Goal: Task Accomplishment & Management: Manage account settings

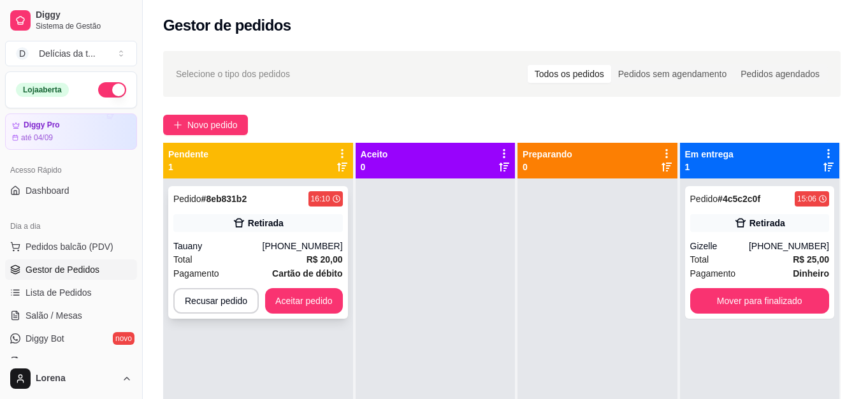
click at [315, 224] on div "Retirada" at bounding box center [258, 223] width 170 height 18
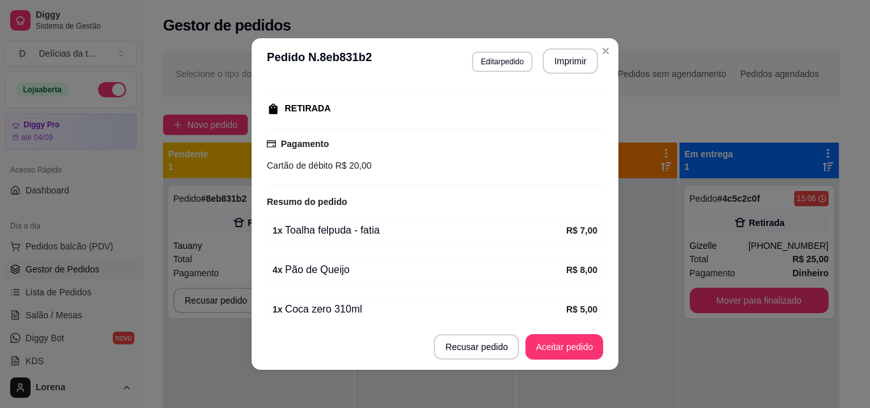
scroll to position [245, 0]
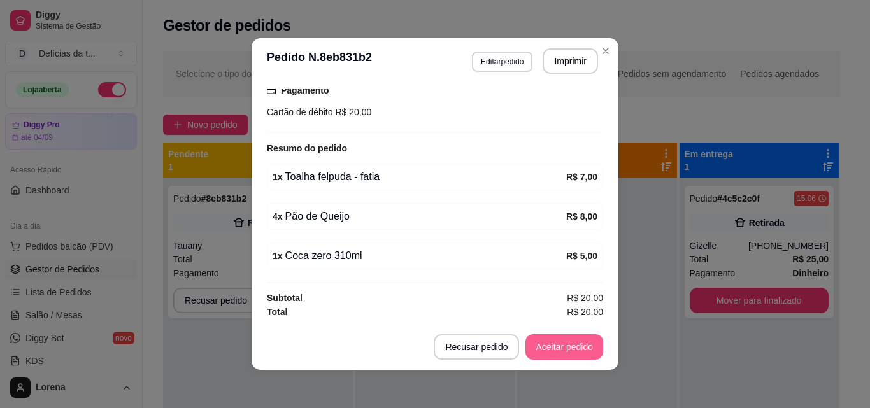
click at [547, 343] on button "Aceitar pedido" at bounding box center [565, 347] width 78 height 25
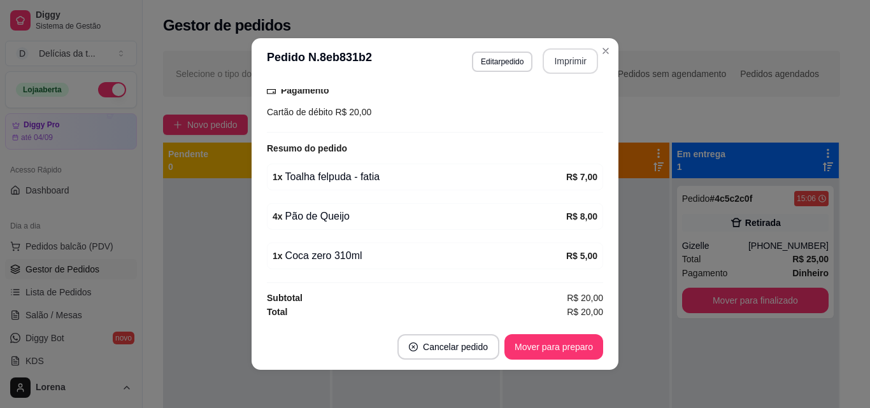
click at [577, 66] on button "Imprimir" at bounding box center [570, 60] width 55 height 25
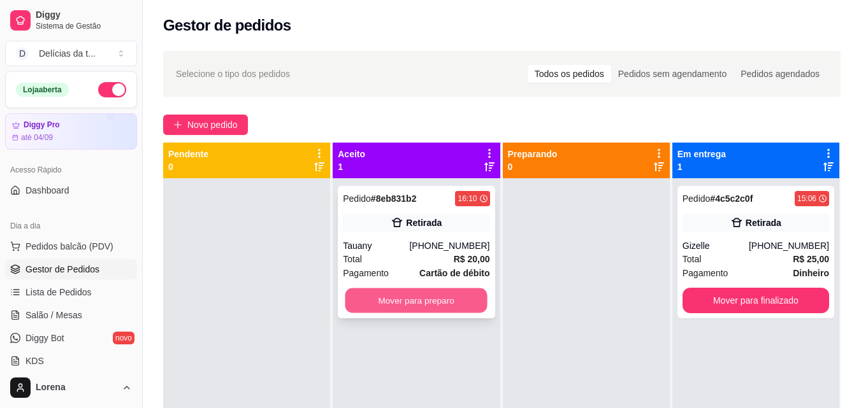
click at [438, 295] on button "Mover para preparo" at bounding box center [416, 301] width 142 height 25
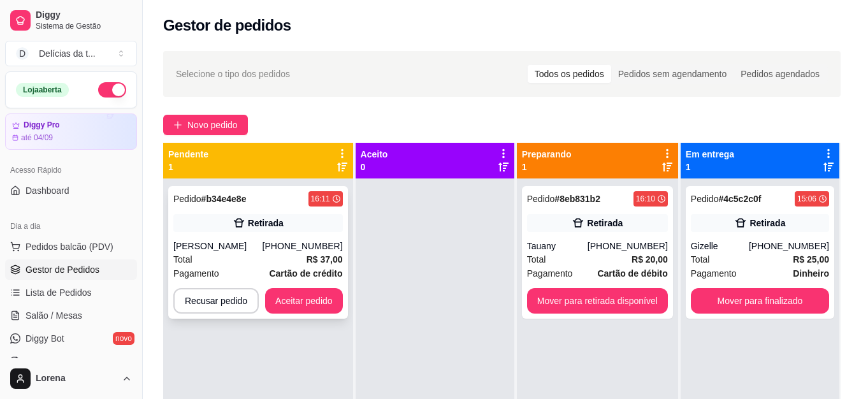
click at [314, 242] on div "[PHONE_NUMBER]" at bounding box center [303, 246] width 80 height 13
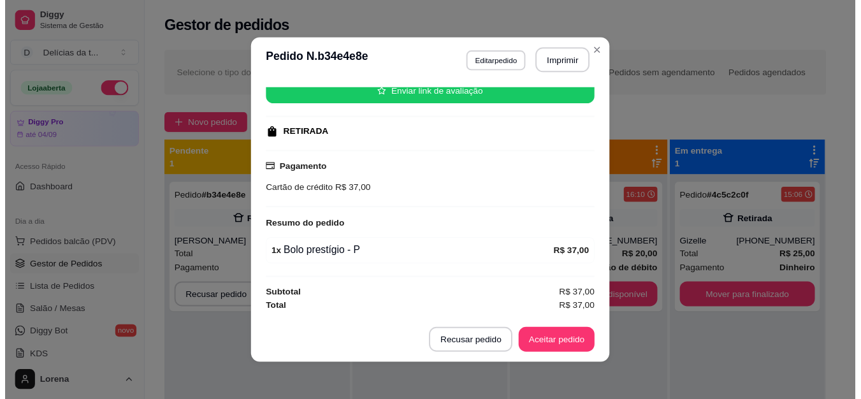
scroll to position [3, 0]
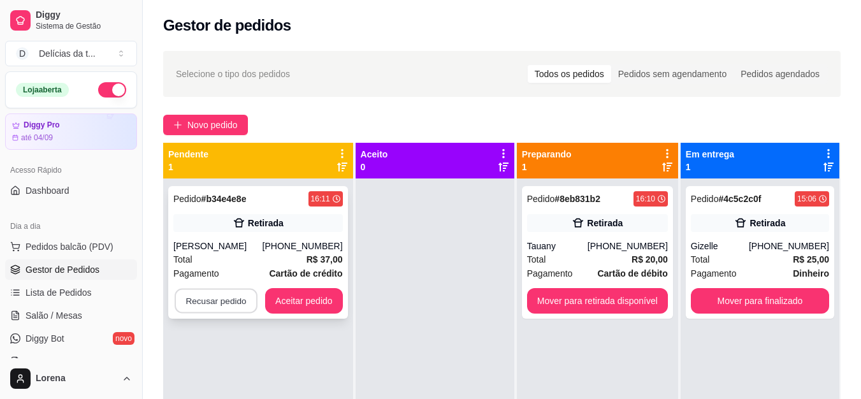
click at [235, 295] on button "Recusar pedido" at bounding box center [216, 301] width 83 height 25
click at [352, 195] on div "Pendente 1 Pedido # b34e4e8e 16:11 Retirada [PERSON_NAME] [PHONE_NUMBER] Total …" at bounding box center [258, 360] width 191 height 435
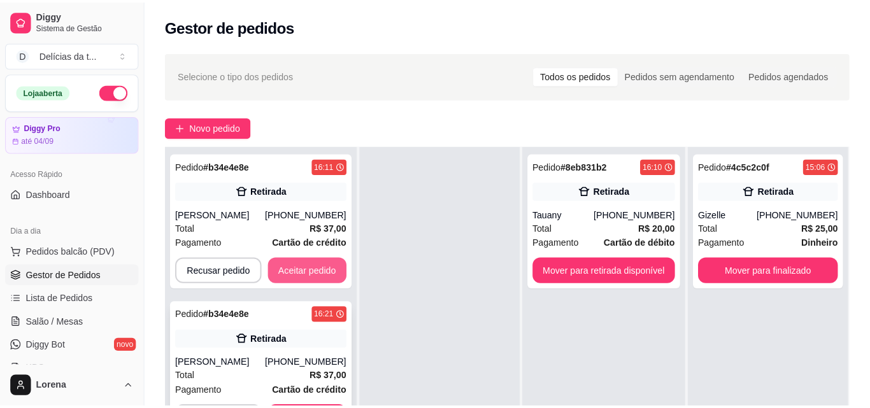
scroll to position [64, 0]
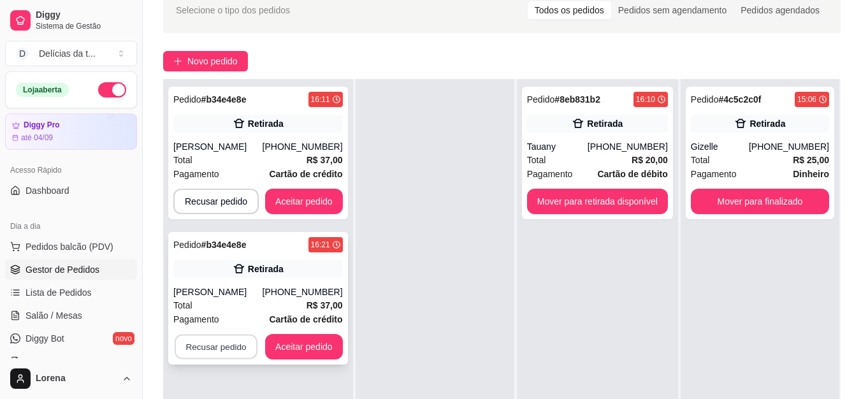
click at [205, 352] on button "Recusar pedido" at bounding box center [216, 347] width 83 height 25
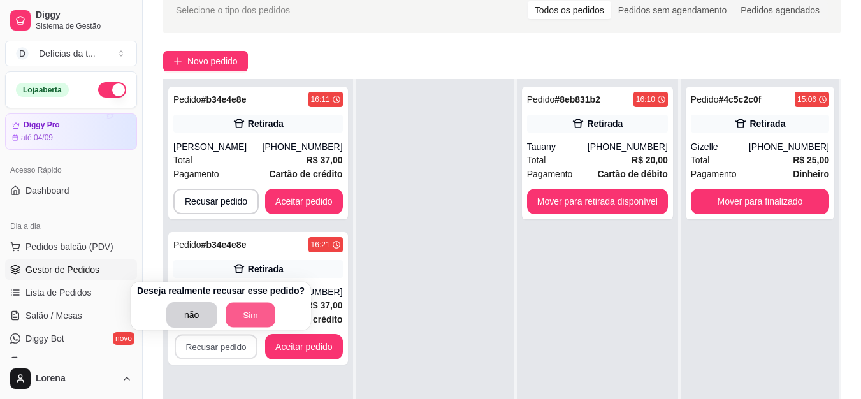
click at [254, 319] on button "Sim" at bounding box center [251, 315] width 50 height 25
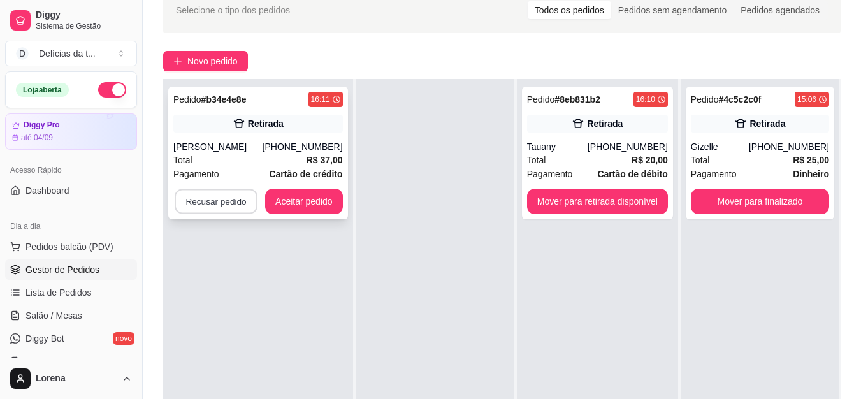
click at [242, 196] on button "Recusar pedido" at bounding box center [216, 201] width 83 height 25
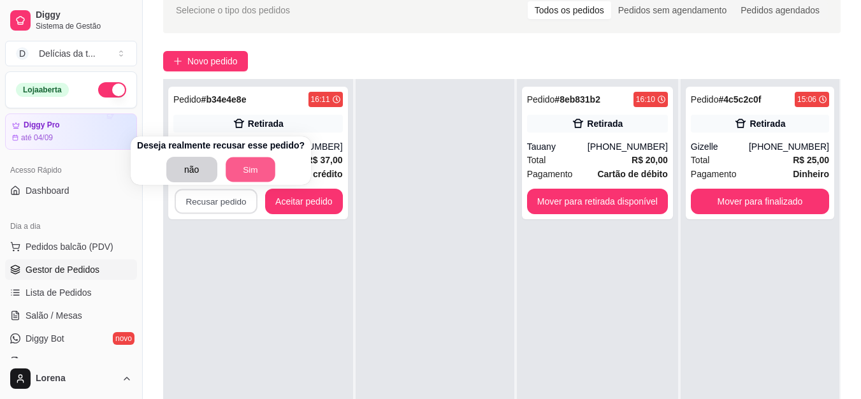
click at [243, 173] on button "Sim" at bounding box center [251, 169] width 50 height 25
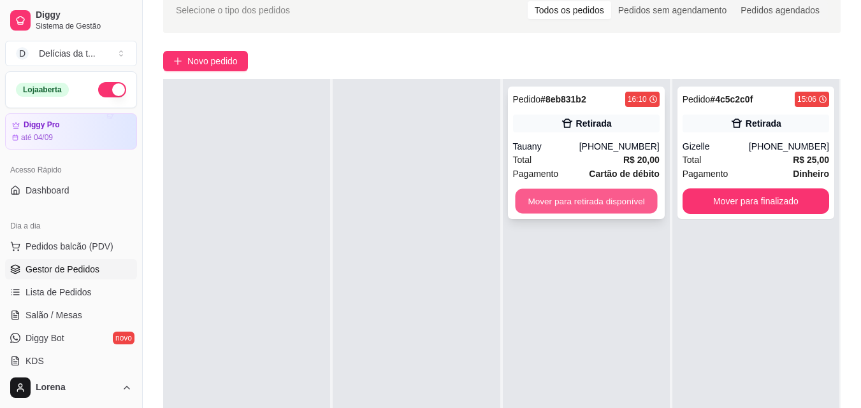
click at [612, 191] on button "Mover para retirada disponível" at bounding box center [586, 201] width 142 height 25
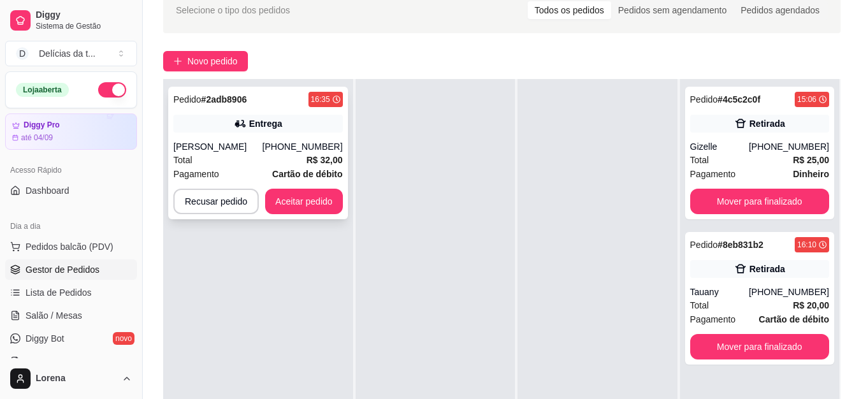
click at [303, 158] on div "Total R$ 32,00" at bounding box center [258, 160] width 170 height 14
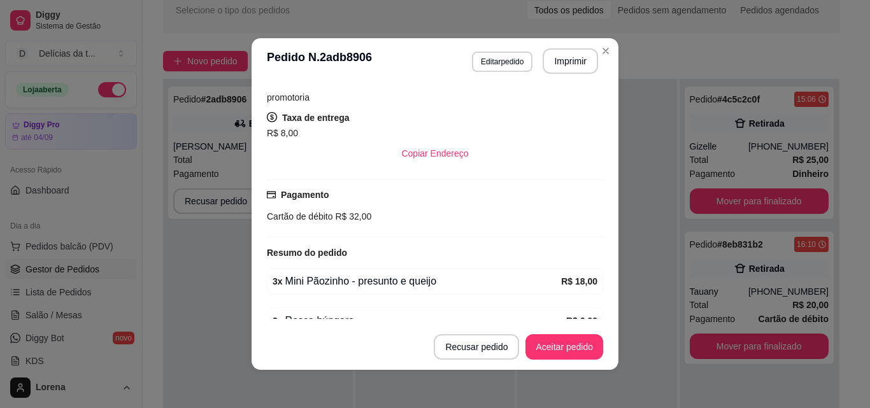
scroll to position [320, 0]
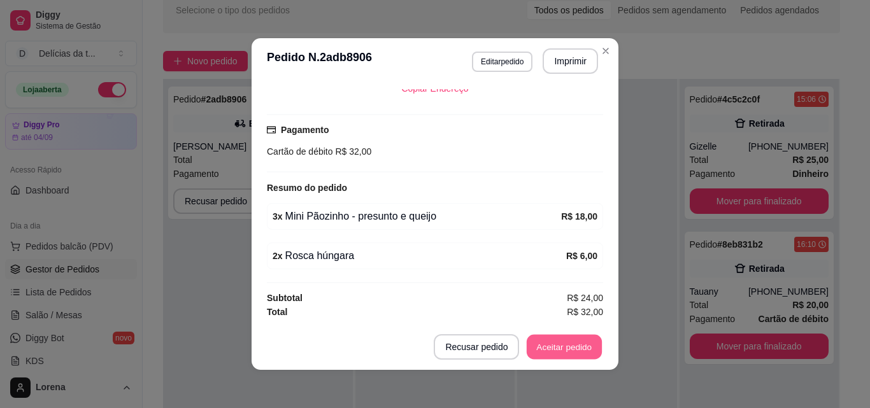
click at [550, 336] on button "Aceitar pedido" at bounding box center [564, 347] width 75 height 25
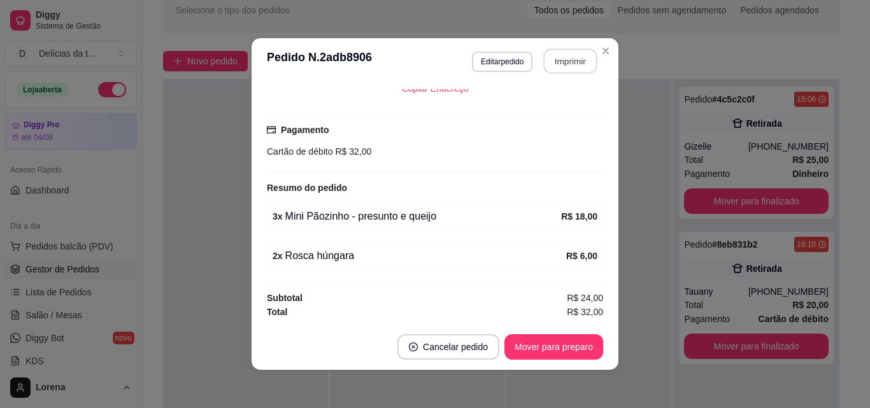
click at [556, 62] on button "Imprimir" at bounding box center [571, 61] width 54 height 25
click at [521, 358] on button "Mover para preparo" at bounding box center [554, 347] width 99 height 25
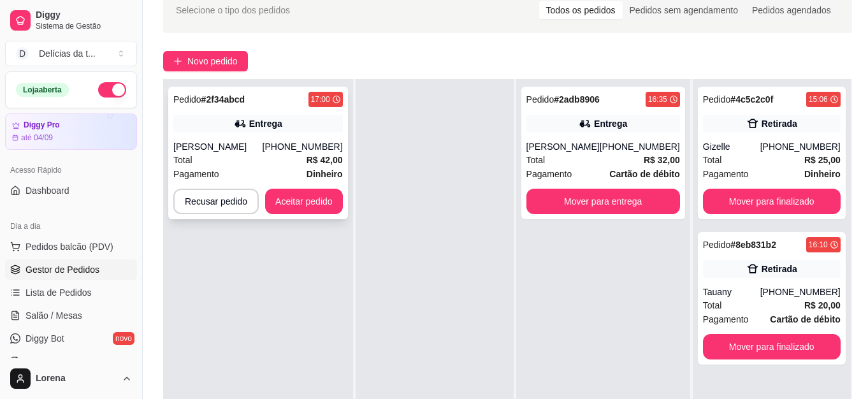
click at [311, 158] on strong "R$ 42,00" at bounding box center [325, 160] width 36 height 10
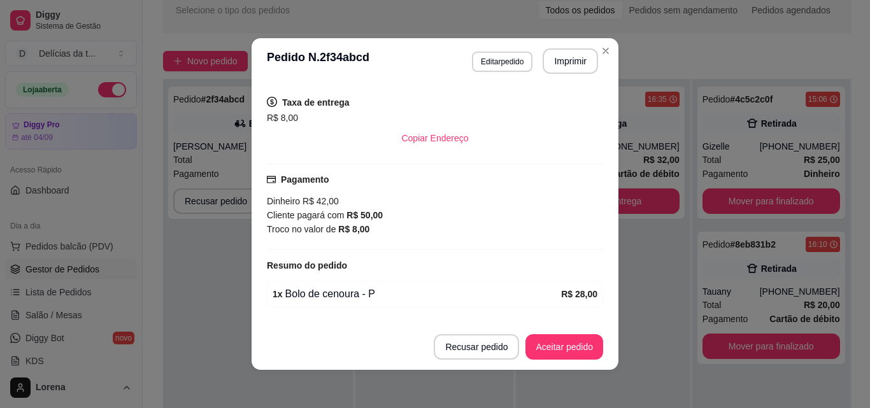
scroll to position [333, 0]
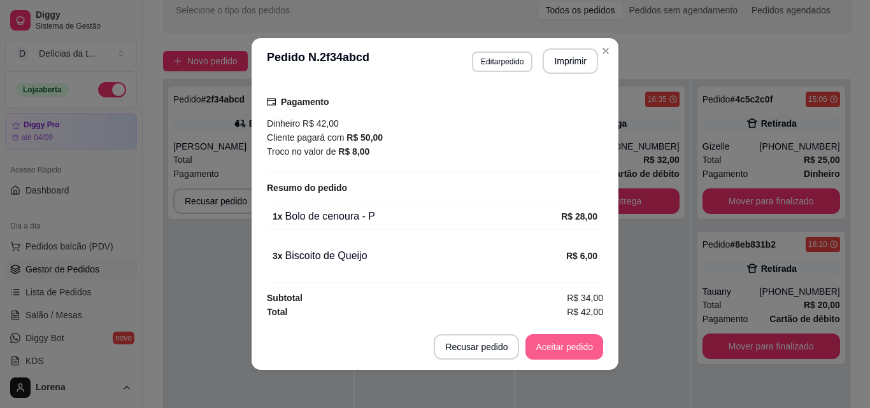
click at [545, 349] on button "Aceitar pedido" at bounding box center [565, 347] width 78 height 25
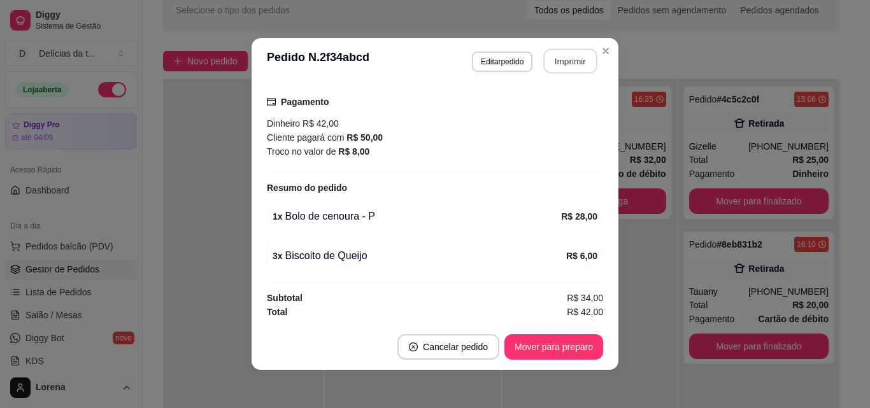
click at [557, 69] on button "Imprimir" at bounding box center [571, 61] width 54 height 25
click at [528, 343] on button "Mover para preparo" at bounding box center [554, 347] width 99 height 25
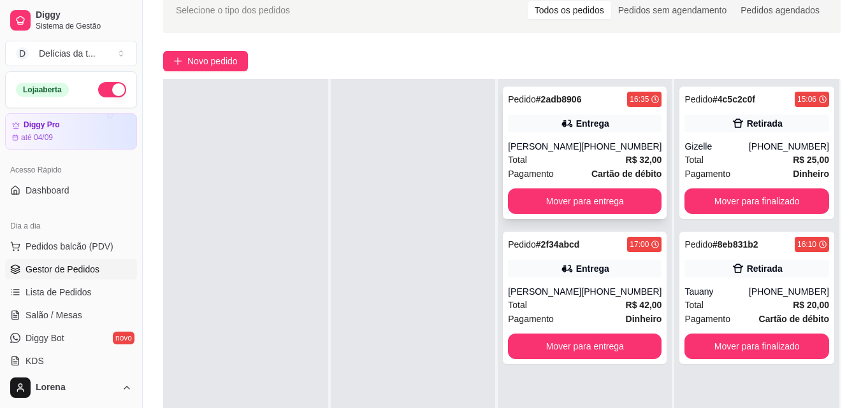
click at [556, 146] on div "[PERSON_NAME]" at bounding box center [544, 146] width 73 height 13
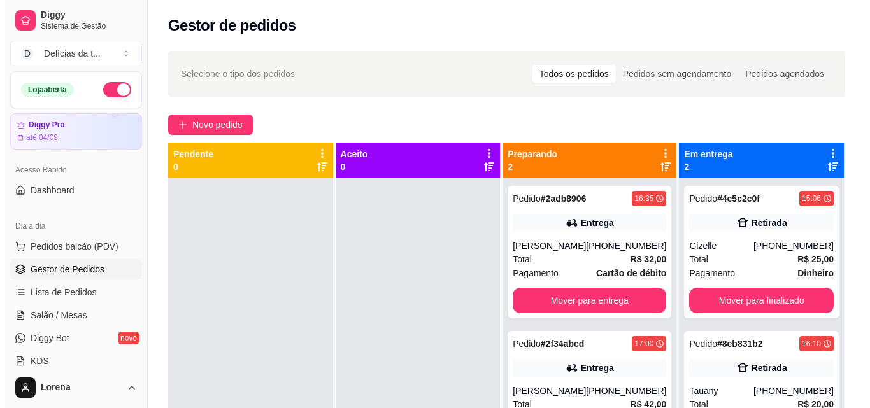
scroll to position [36, 0]
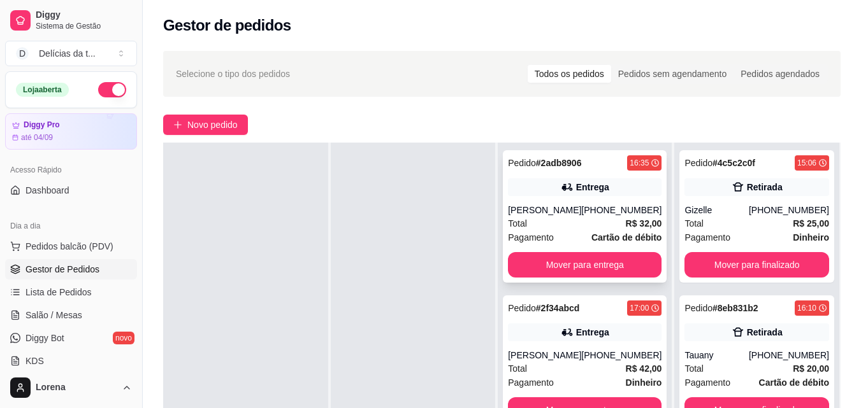
click at [577, 205] on div "[PERSON_NAME]" at bounding box center [544, 210] width 73 height 13
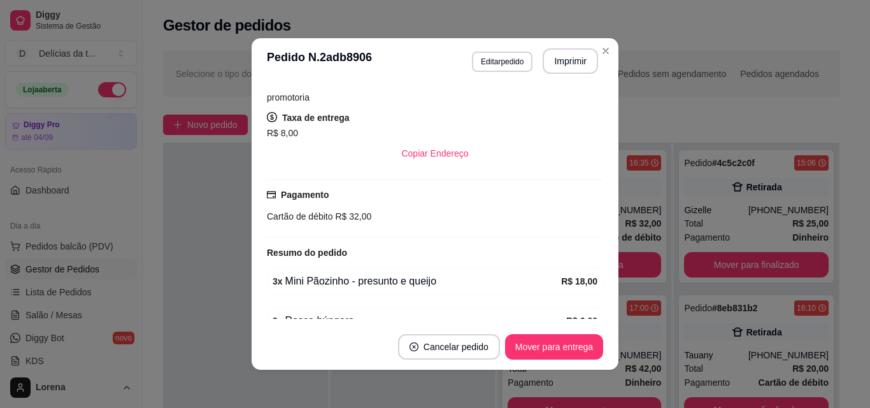
scroll to position [320, 0]
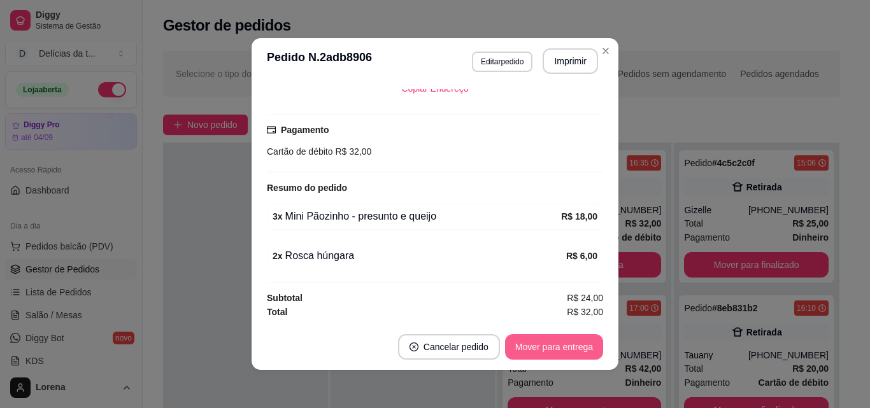
click at [576, 342] on button "Mover para entrega" at bounding box center [554, 347] width 98 height 25
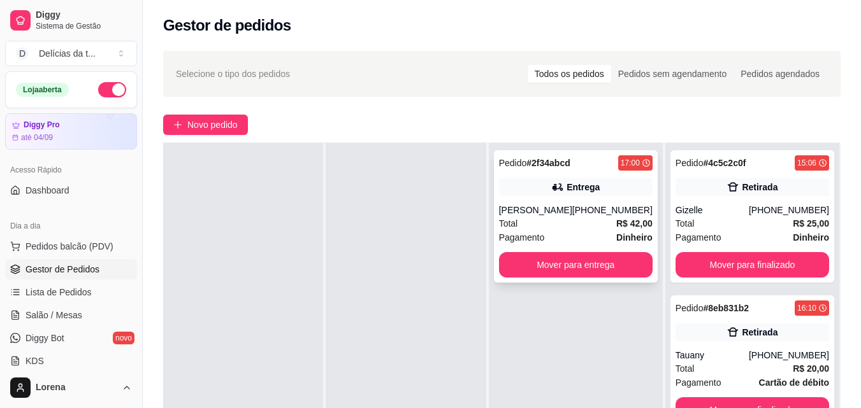
click at [572, 215] on div "[PERSON_NAME]" at bounding box center [535, 210] width 73 height 13
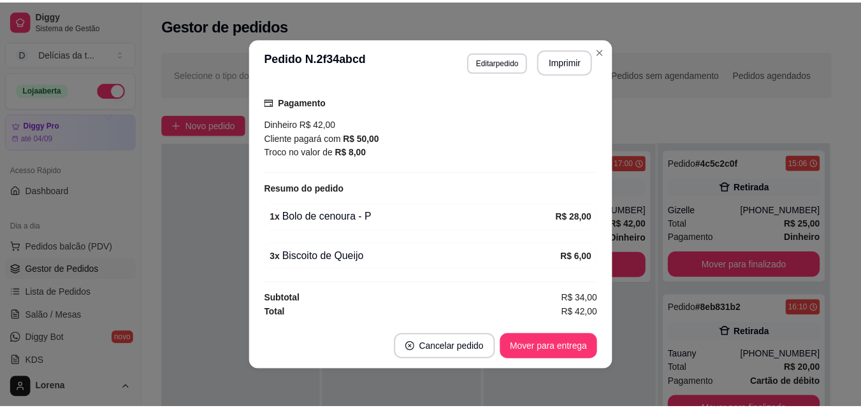
scroll to position [3, 0]
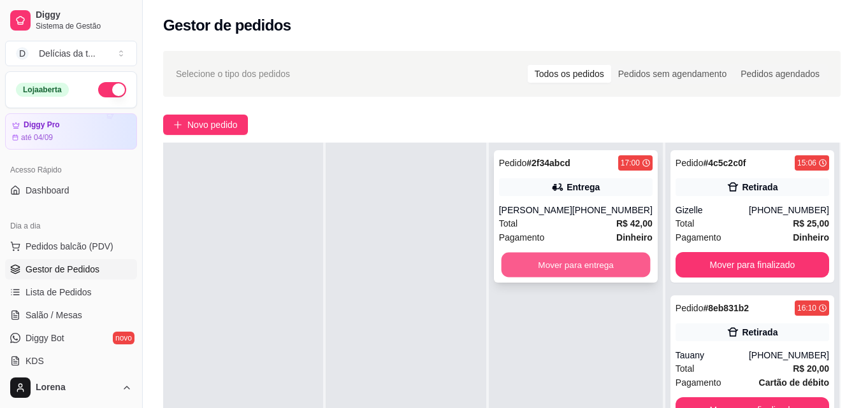
click at [624, 256] on button "Mover para entrega" at bounding box center [575, 265] width 149 height 25
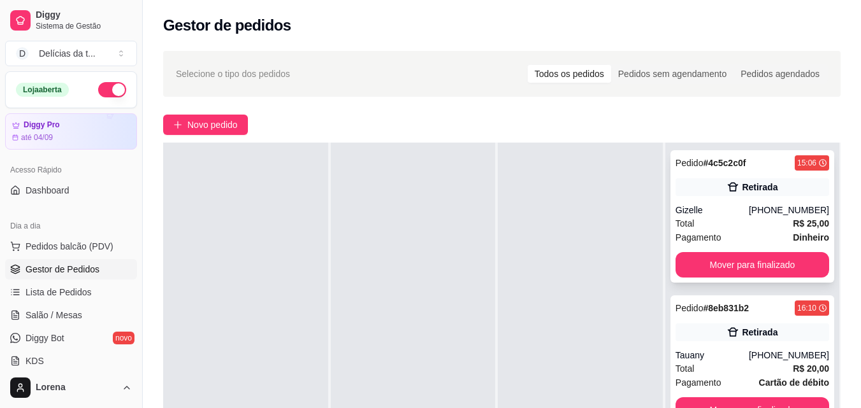
scroll to position [185, 0]
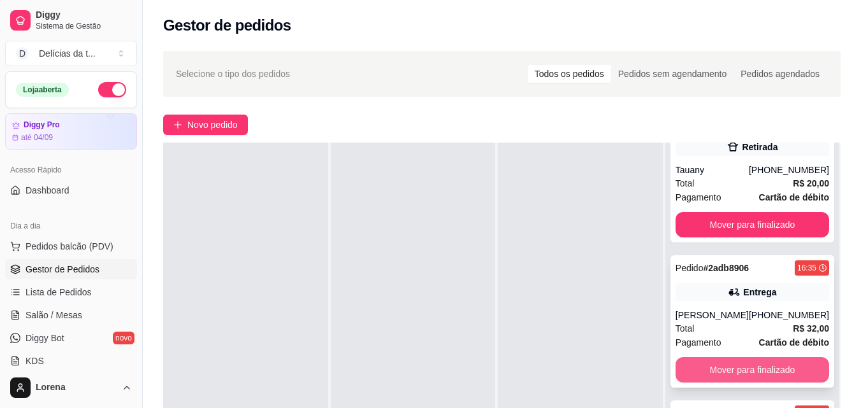
click at [776, 363] on button "Mover para finalizado" at bounding box center [752, 369] width 154 height 25
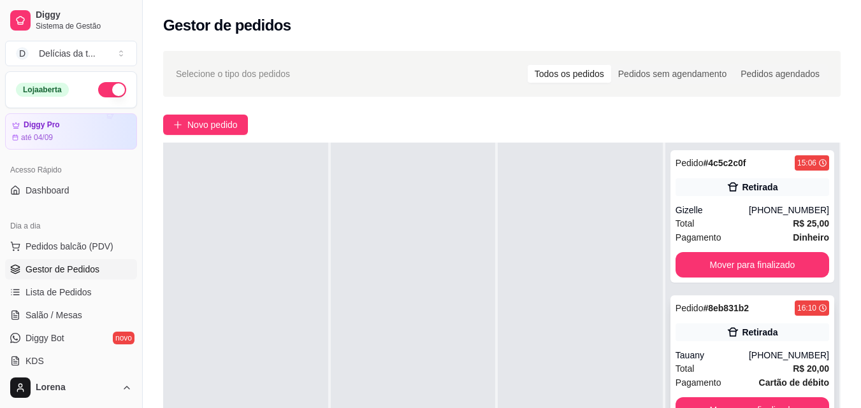
scroll to position [40, 0]
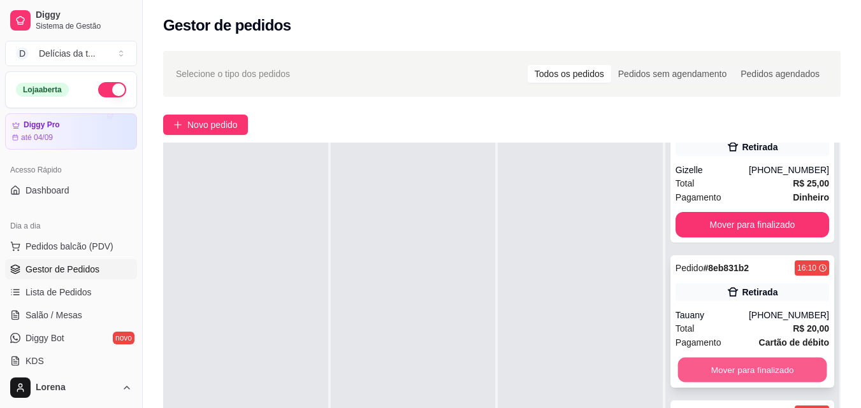
click at [726, 368] on button "Mover para finalizado" at bounding box center [751, 370] width 149 height 25
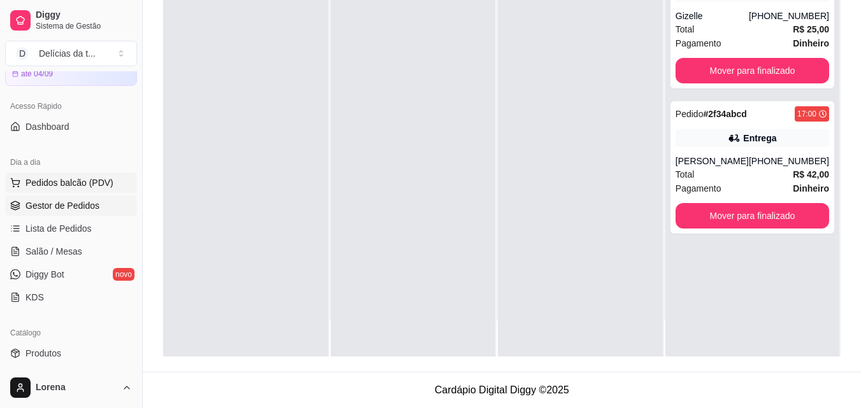
scroll to position [191, 0]
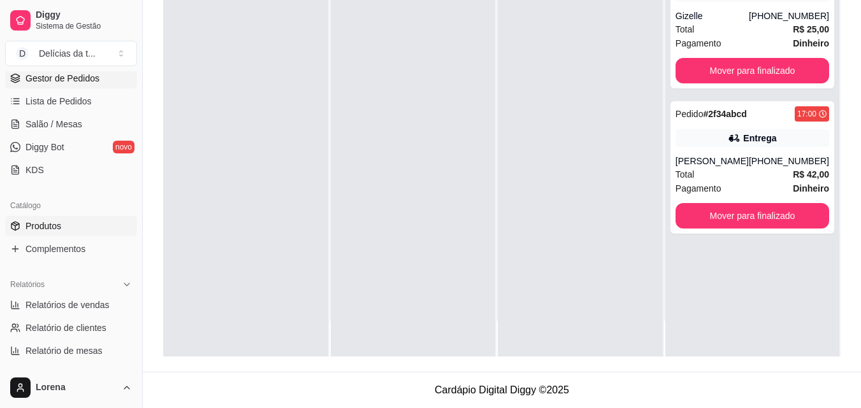
click at [60, 223] on span "Produtos" at bounding box center [43, 226] width 36 height 13
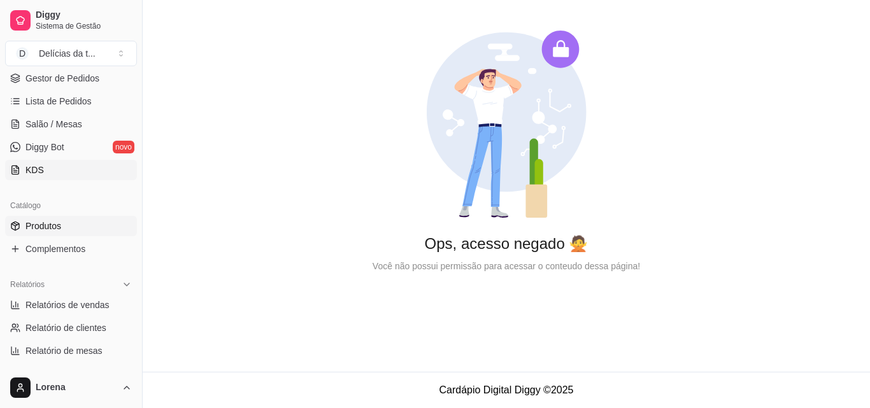
click at [49, 166] on link "KDS" at bounding box center [71, 170] width 132 height 20
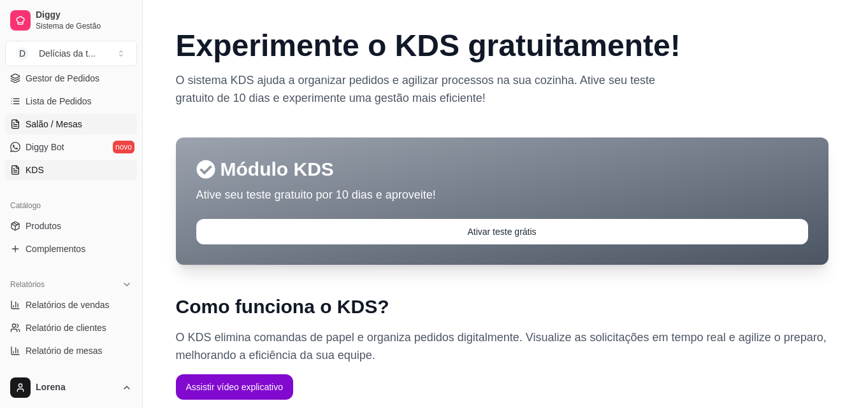
click at [57, 119] on span "Salão / Mesas" at bounding box center [53, 124] width 57 height 13
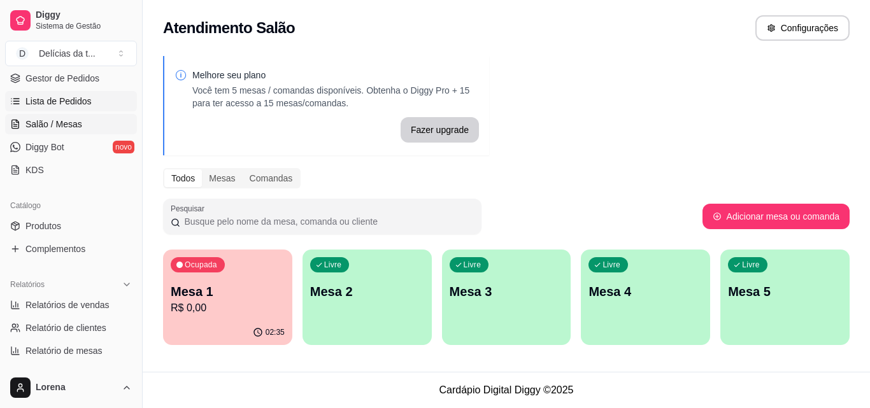
click at [60, 107] on span "Lista de Pedidos" at bounding box center [58, 101] width 66 height 13
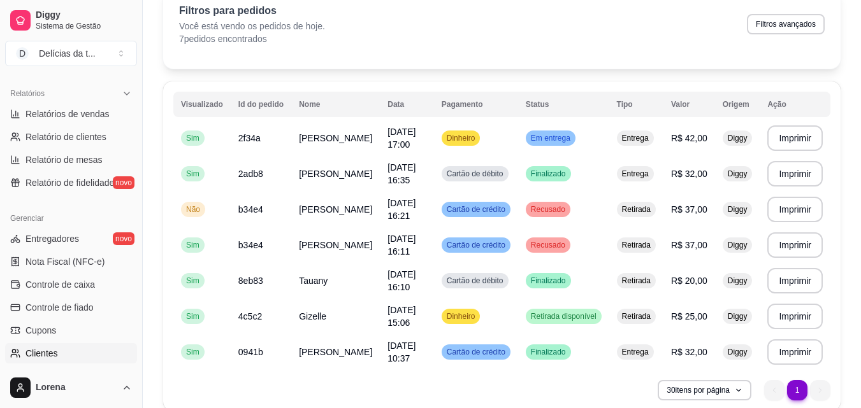
scroll to position [446, 0]
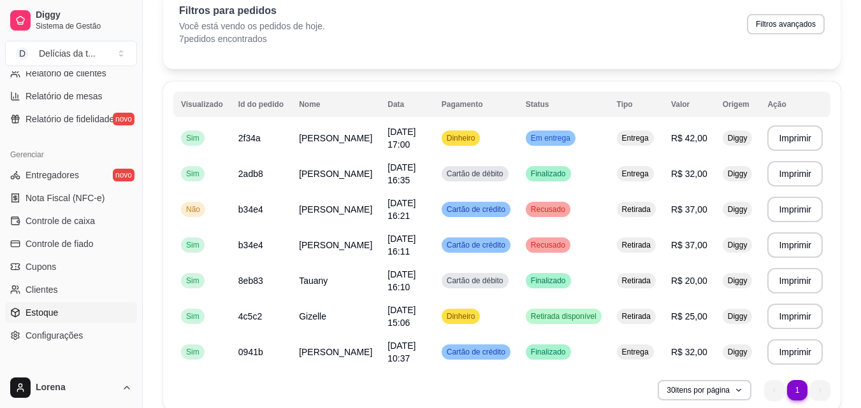
click at [53, 310] on span "Estoque" at bounding box center [41, 313] width 32 height 13
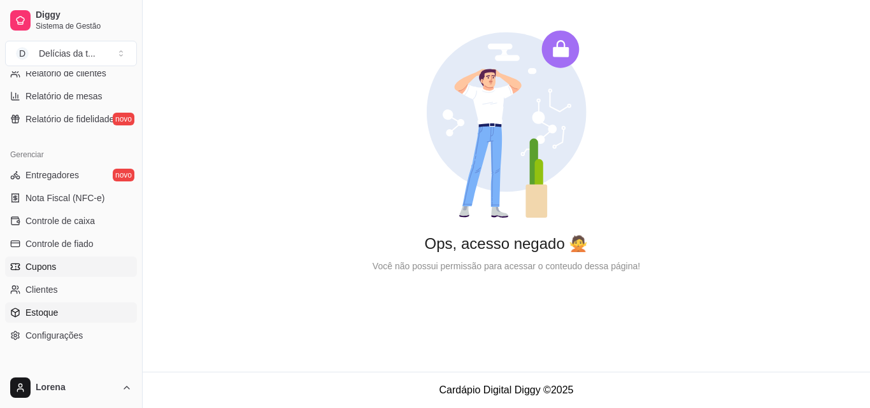
click at [57, 265] on link "Cupons" at bounding box center [71, 267] width 132 height 20
click at [64, 289] on link "Clientes" at bounding box center [71, 290] width 132 height 20
click at [85, 228] on link "Controle de caixa" at bounding box center [71, 221] width 132 height 20
click at [87, 243] on span "Controle de fiado" at bounding box center [59, 244] width 68 height 13
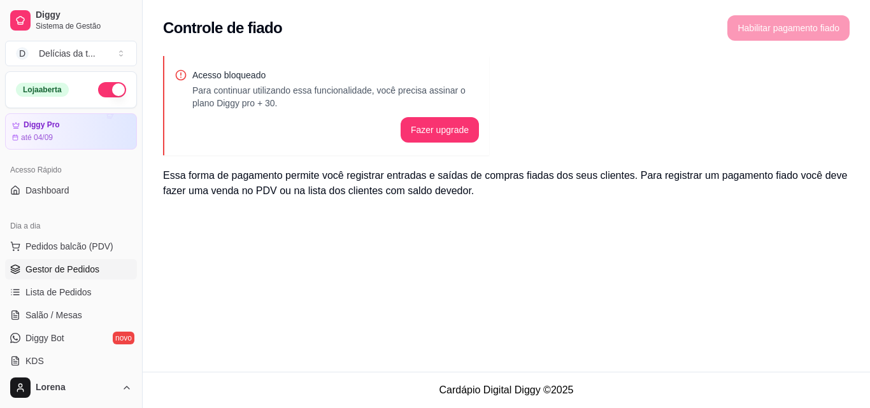
click at [80, 275] on span "Gestor de Pedidos" at bounding box center [62, 269] width 74 height 13
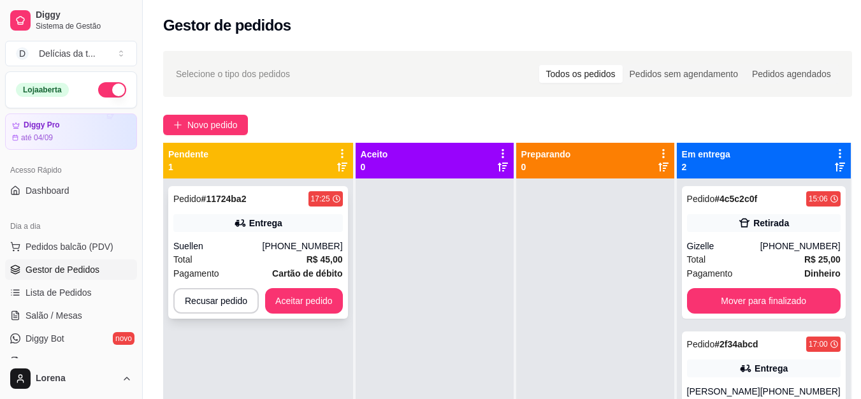
click at [284, 236] on div "Pedido # 11724ba2 17:25 Entrega Suellen [PHONE_NUMBER] Total R$ 45,00 Pagamento…" at bounding box center [258, 252] width 180 height 133
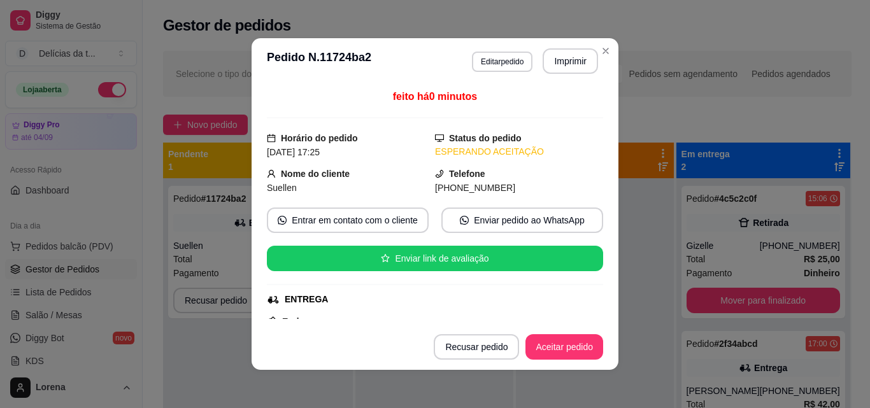
scroll to position [255, 0]
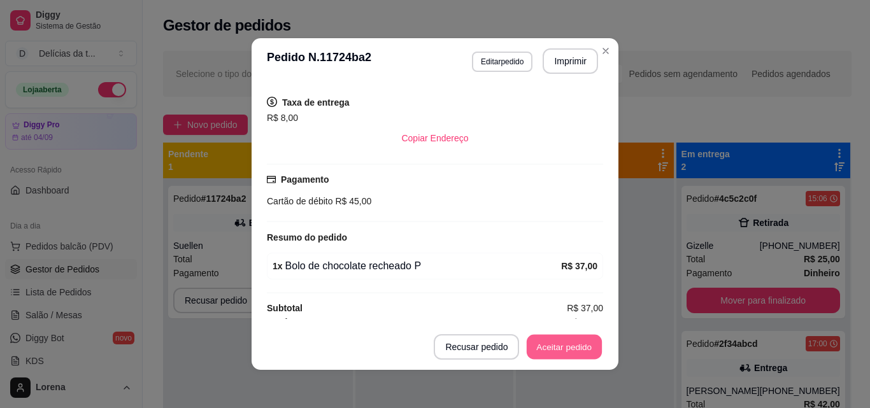
click at [547, 342] on button "Aceitar pedido" at bounding box center [564, 347] width 75 height 25
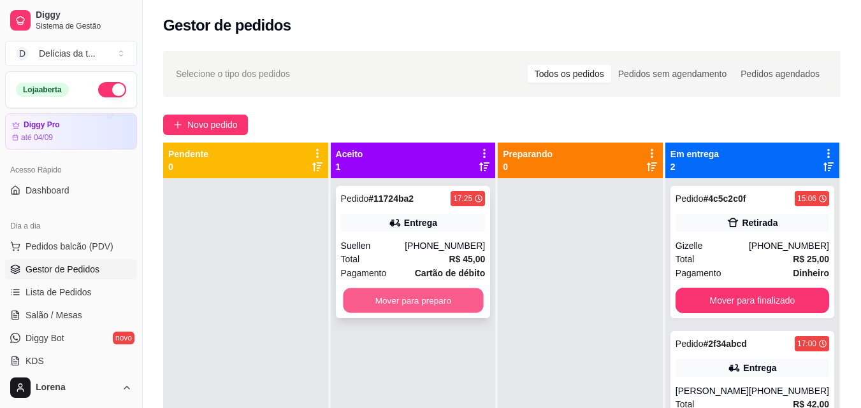
click at [435, 308] on button "Mover para preparo" at bounding box center [413, 301] width 140 height 25
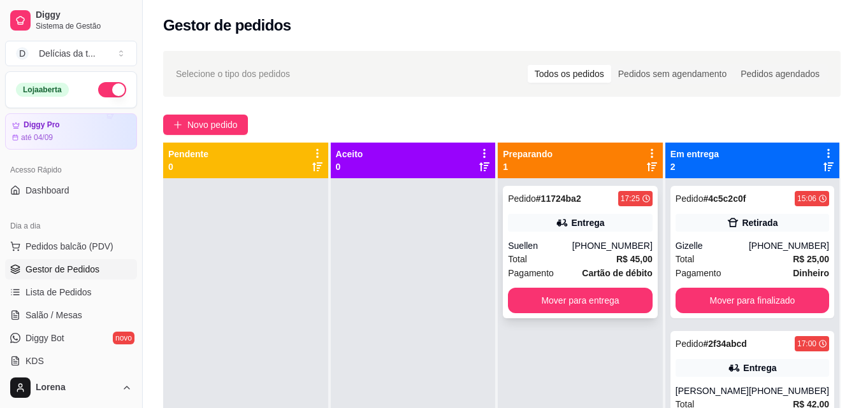
click at [600, 254] on div "Total R$ 45,00" at bounding box center [580, 259] width 145 height 14
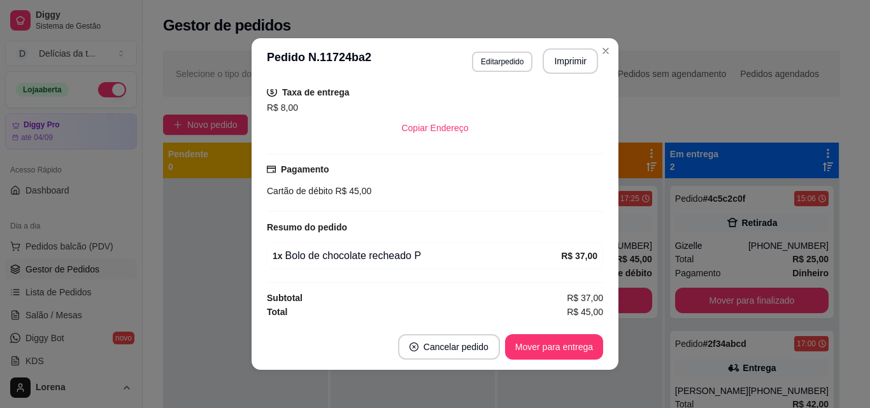
scroll to position [3, 0]
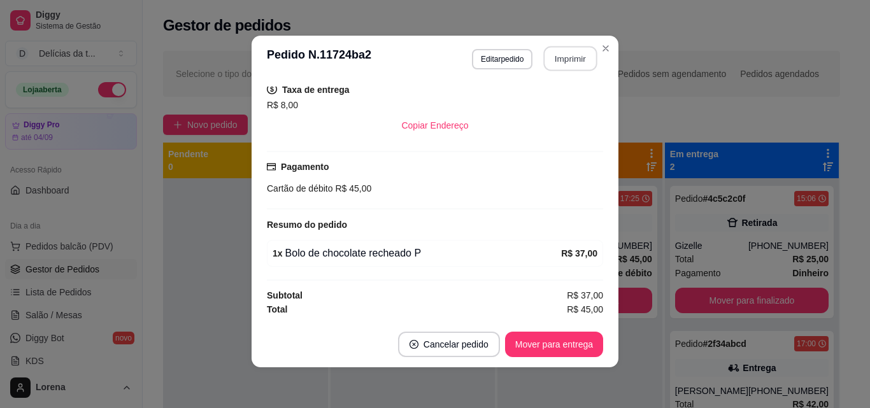
click at [556, 58] on button "Imprimir" at bounding box center [571, 59] width 54 height 25
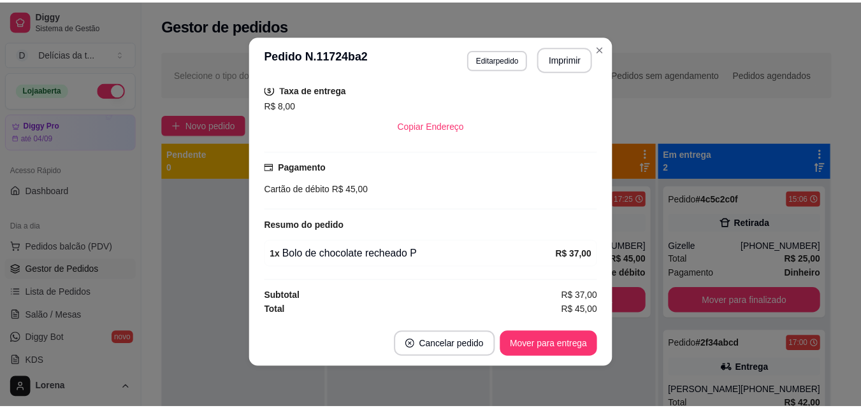
scroll to position [0, 0]
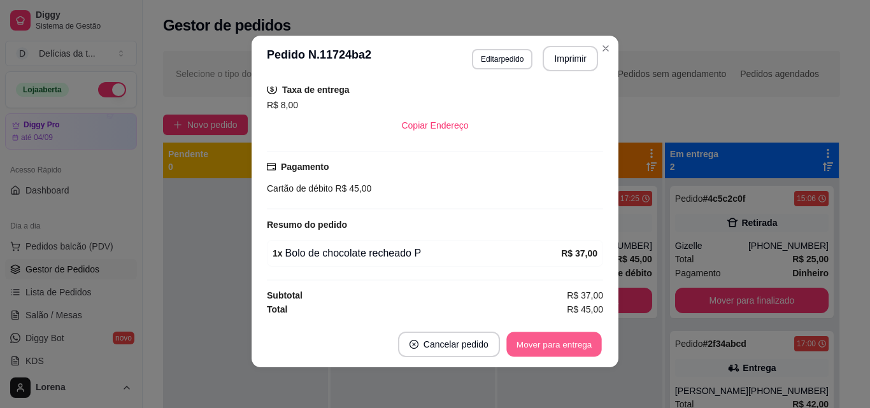
click at [538, 346] on button "Mover para entrega" at bounding box center [555, 345] width 96 height 25
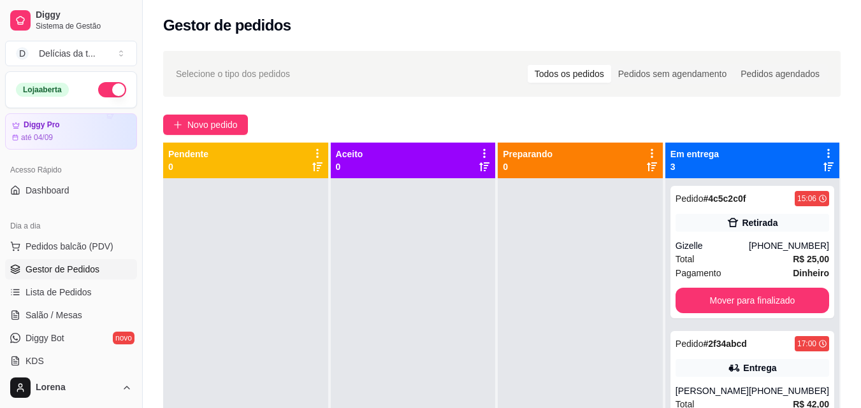
click at [105, 80] on div "Loja aberta" at bounding box center [71, 90] width 131 height 36
click at [105, 90] on button "button" at bounding box center [112, 89] width 28 height 15
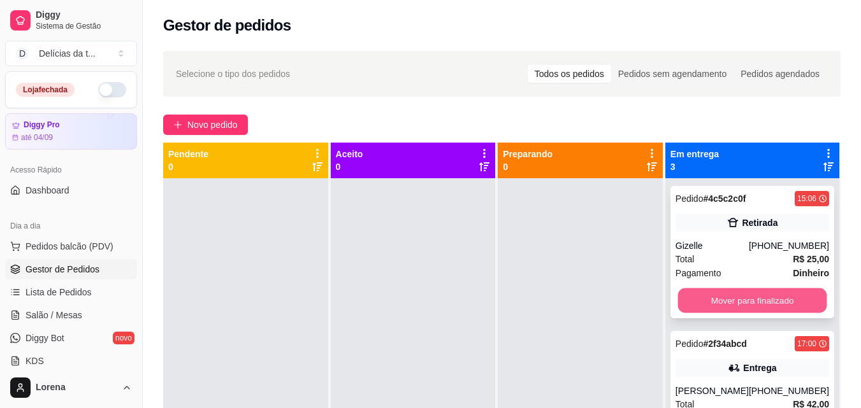
click at [757, 302] on button "Mover para finalizado" at bounding box center [751, 301] width 149 height 25
click at [757, 302] on button "Mover para finalizado" at bounding box center [752, 300] width 154 height 25
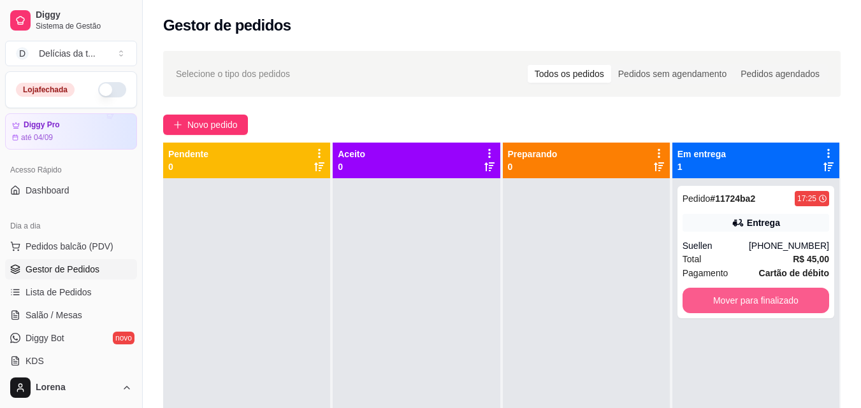
click at [757, 302] on button "Mover para finalizado" at bounding box center [755, 300] width 147 height 25
